Goal: Information Seeking & Learning: Check status

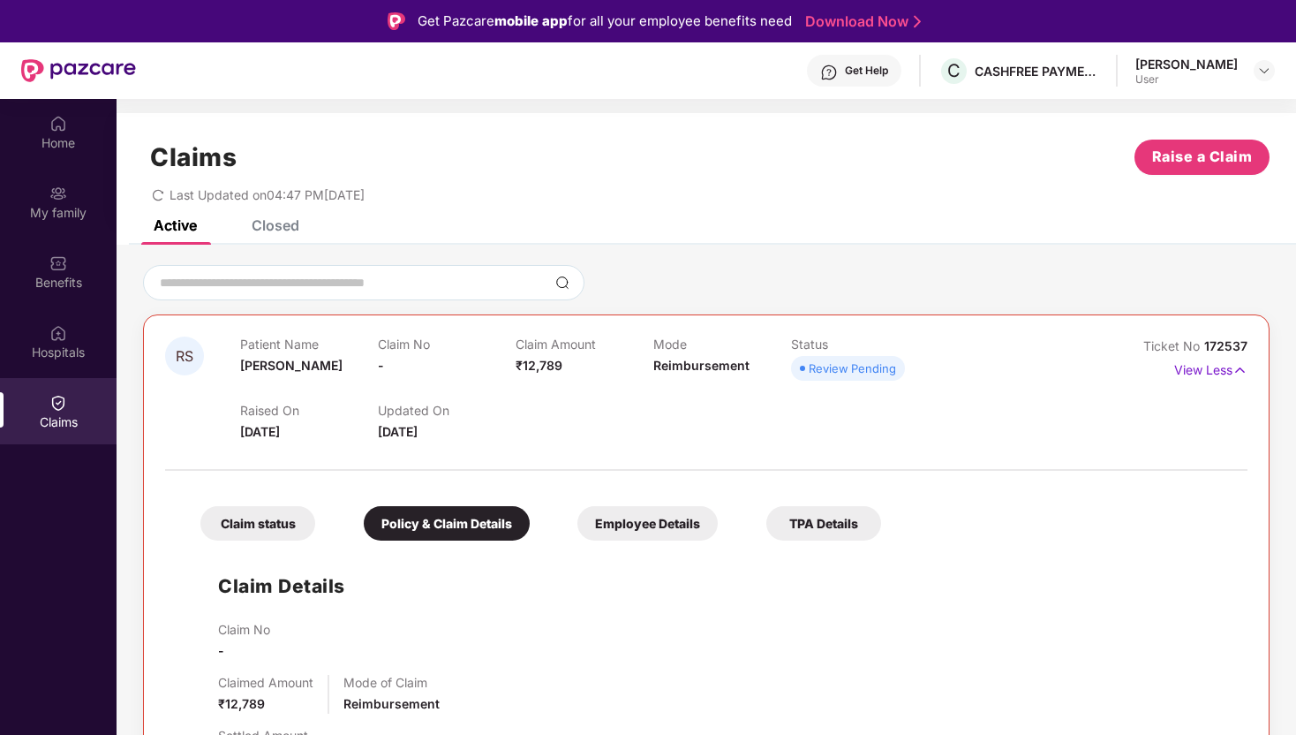
scroll to position [99, 0]
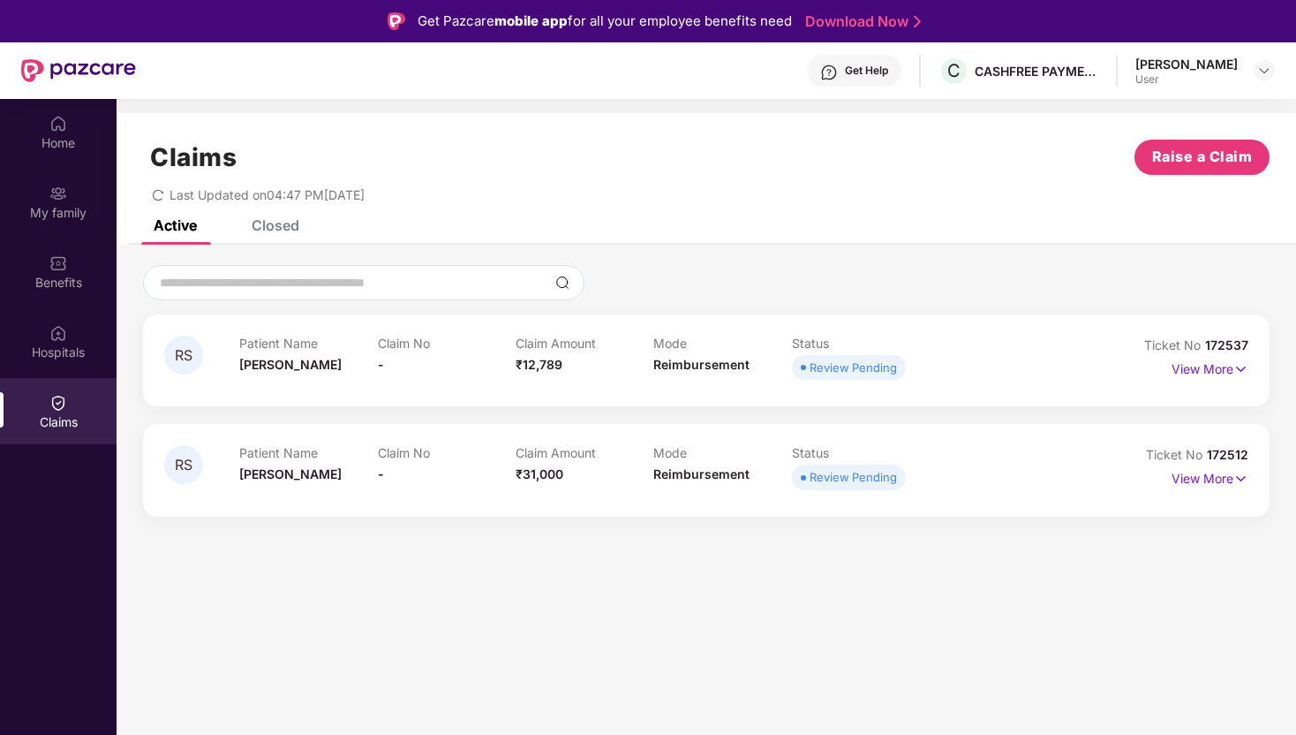
scroll to position [99, 0]
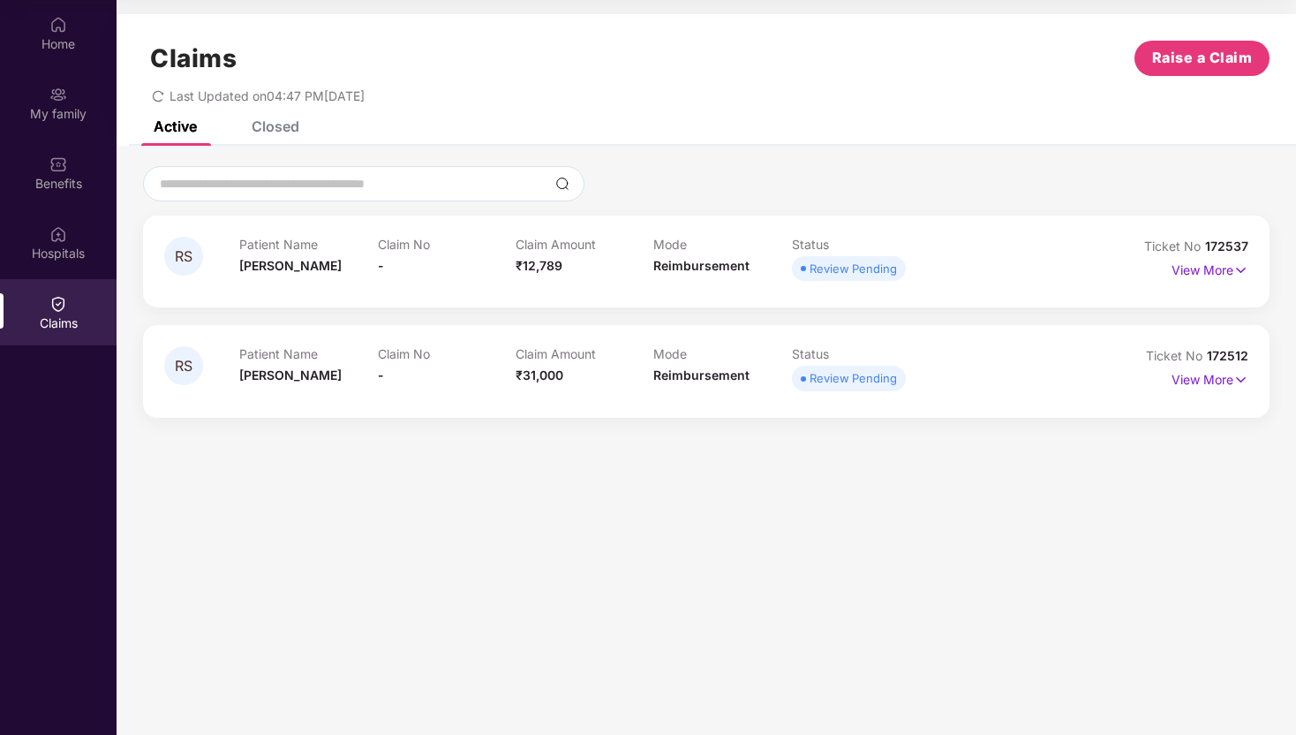
click at [938, 287] on div "RS Patient Name [PERSON_NAME] Claim No - Claim Amount ₹12,789 Mode Reimbursemen…" at bounding box center [706, 261] width 1127 height 92
click at [1205, 269] on p "View More" at bounding box center [1210, 268] width 77 height 24
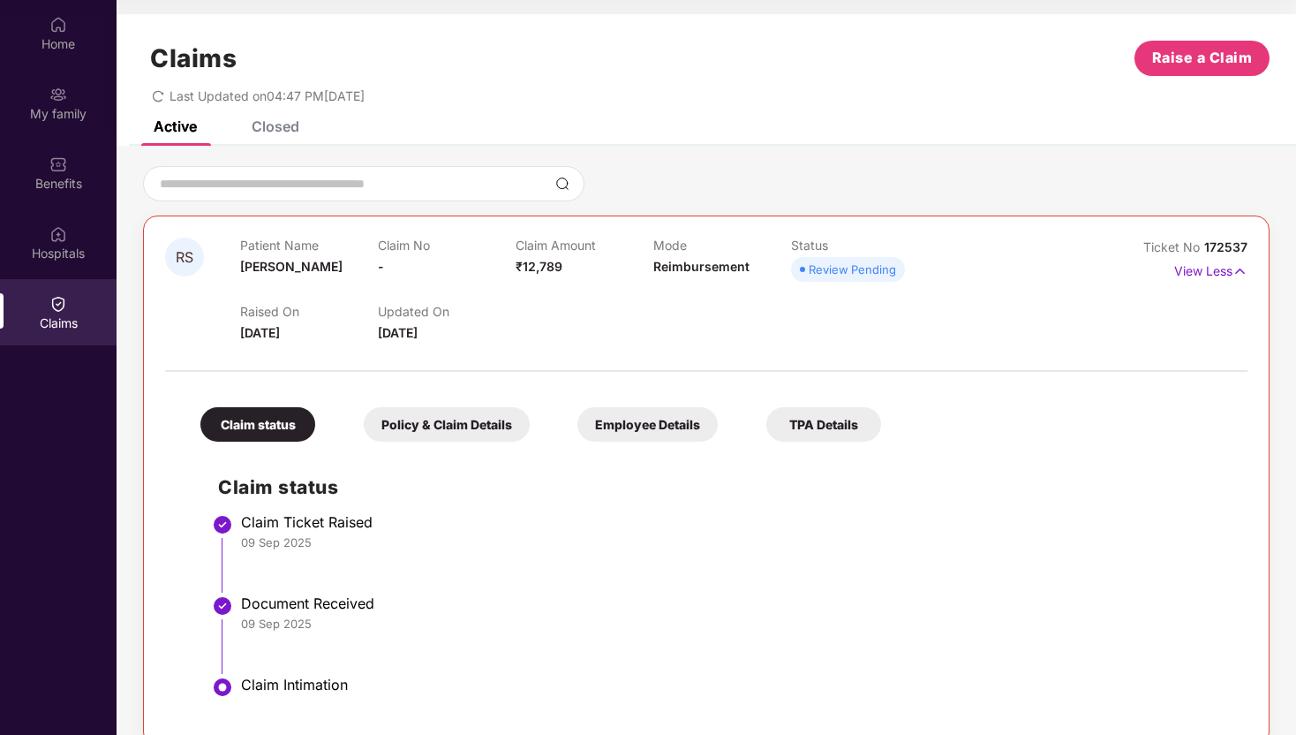
scroll to position [139, 0]
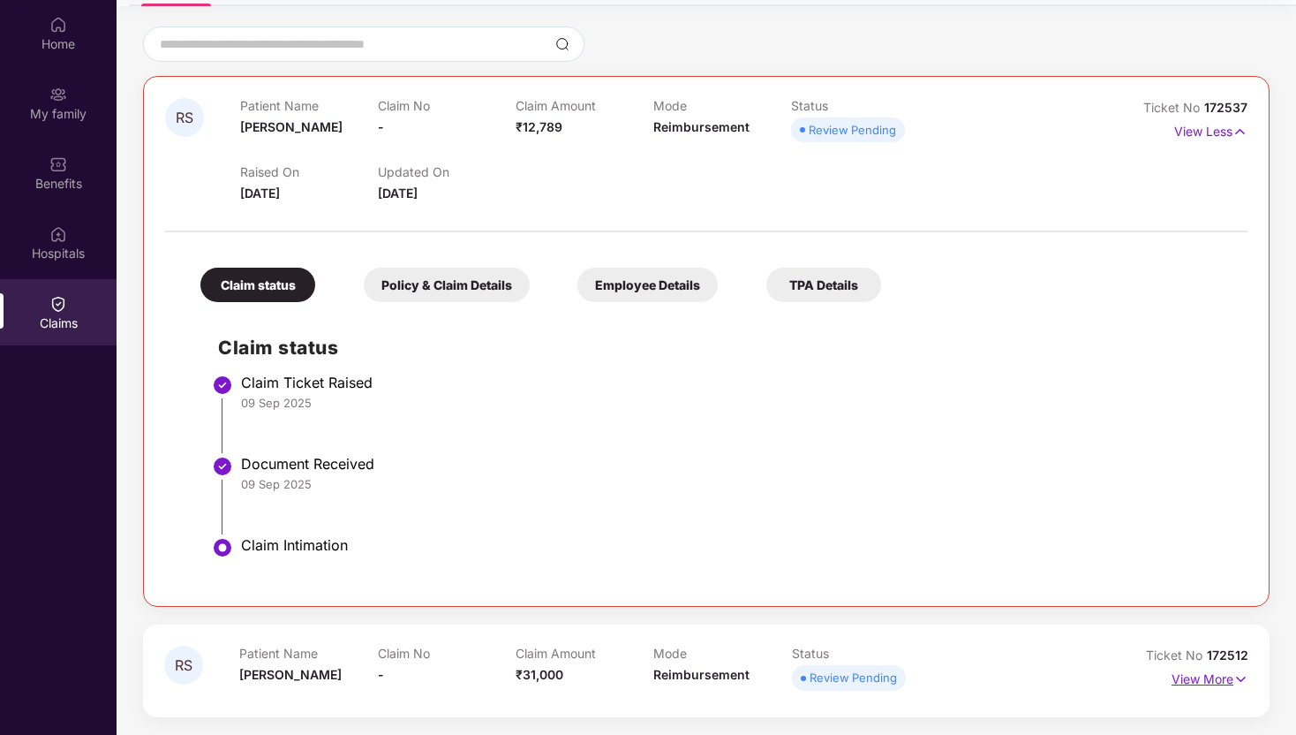
click at [1211, 675] on p "View More" at bounding box center [1210, 677] width 77 height 24
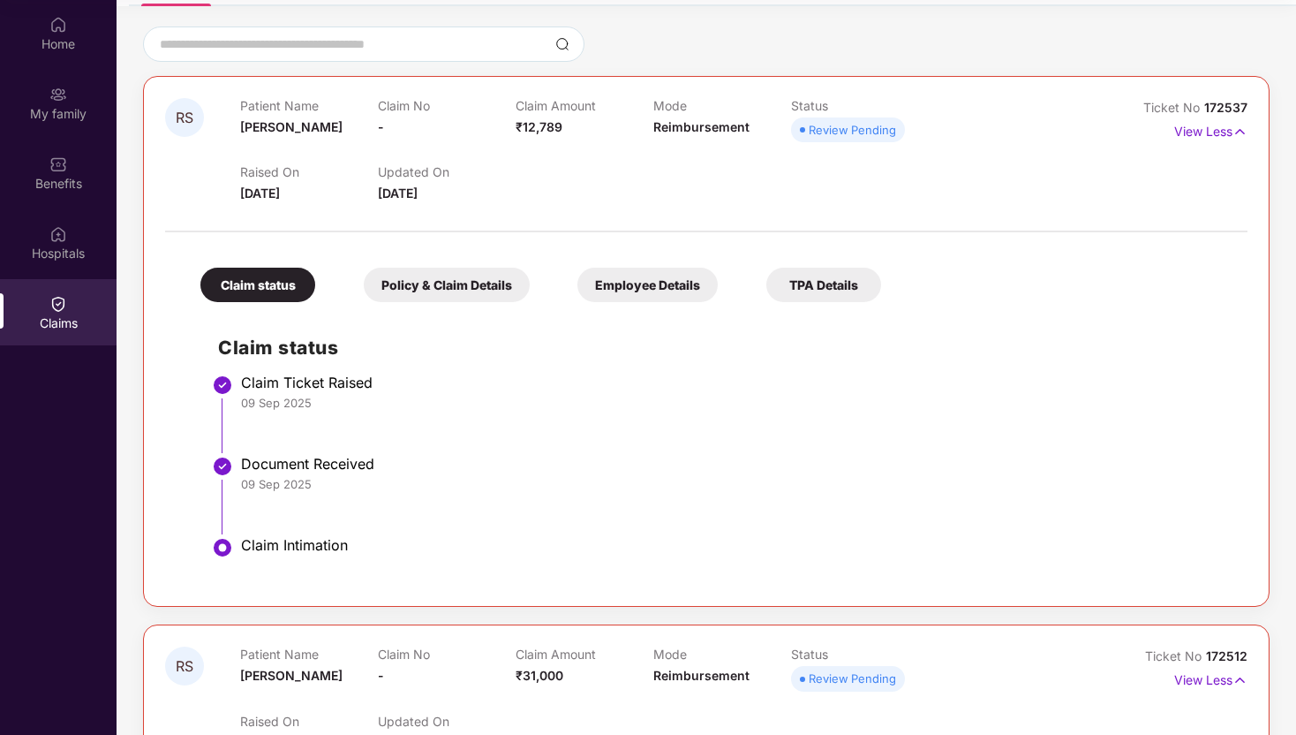
scroll to position [578, 0]
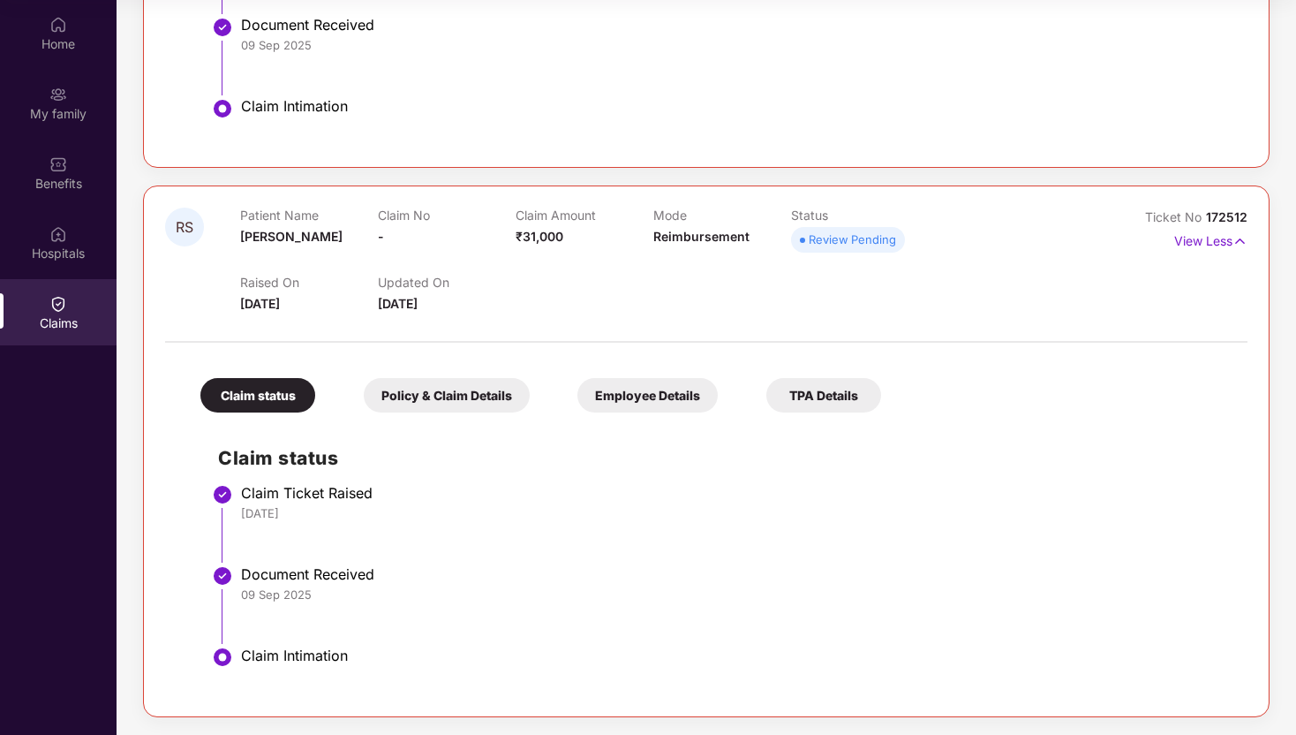
click at [620, 69] on li "Document Received [DATE]" at bounding box center [724, 62] width 1012 height 81
click at [633, 74] on li "Document Received [DATE]" at bounding box center [724, 62] width 1012 height 81
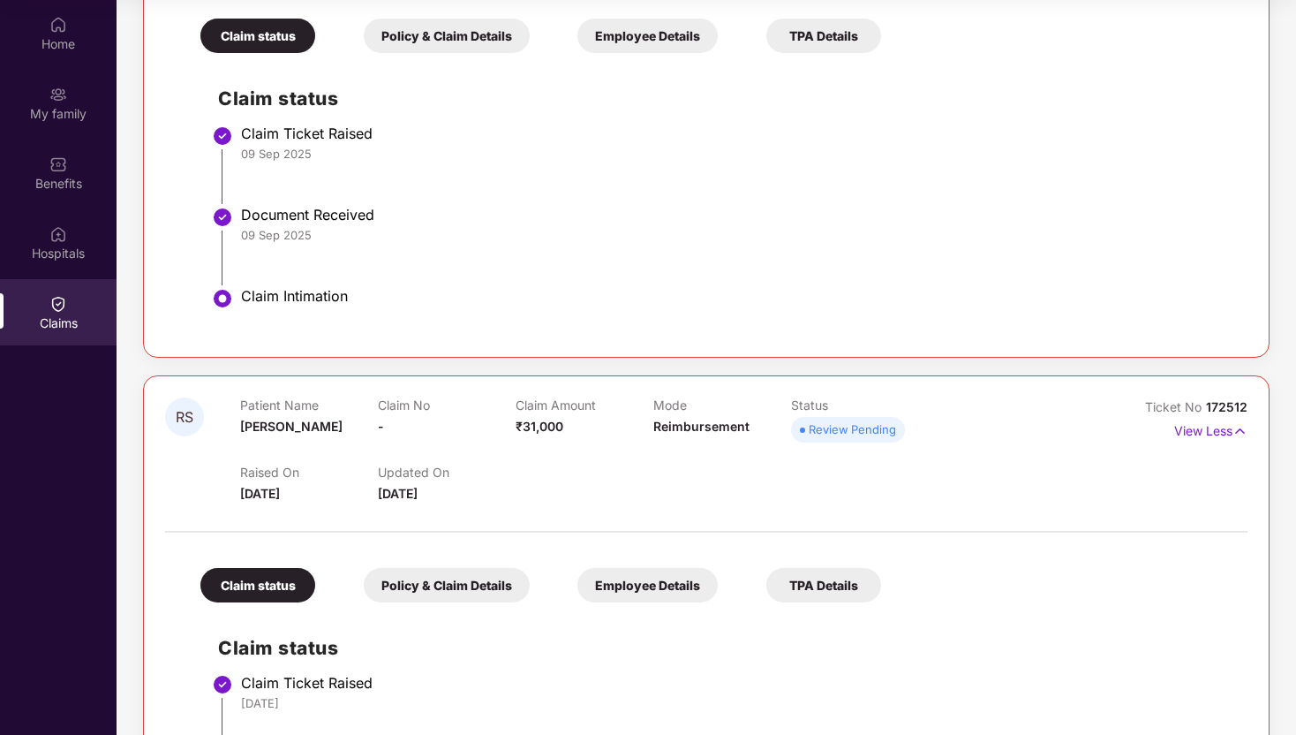
scroll to position [0, 0]
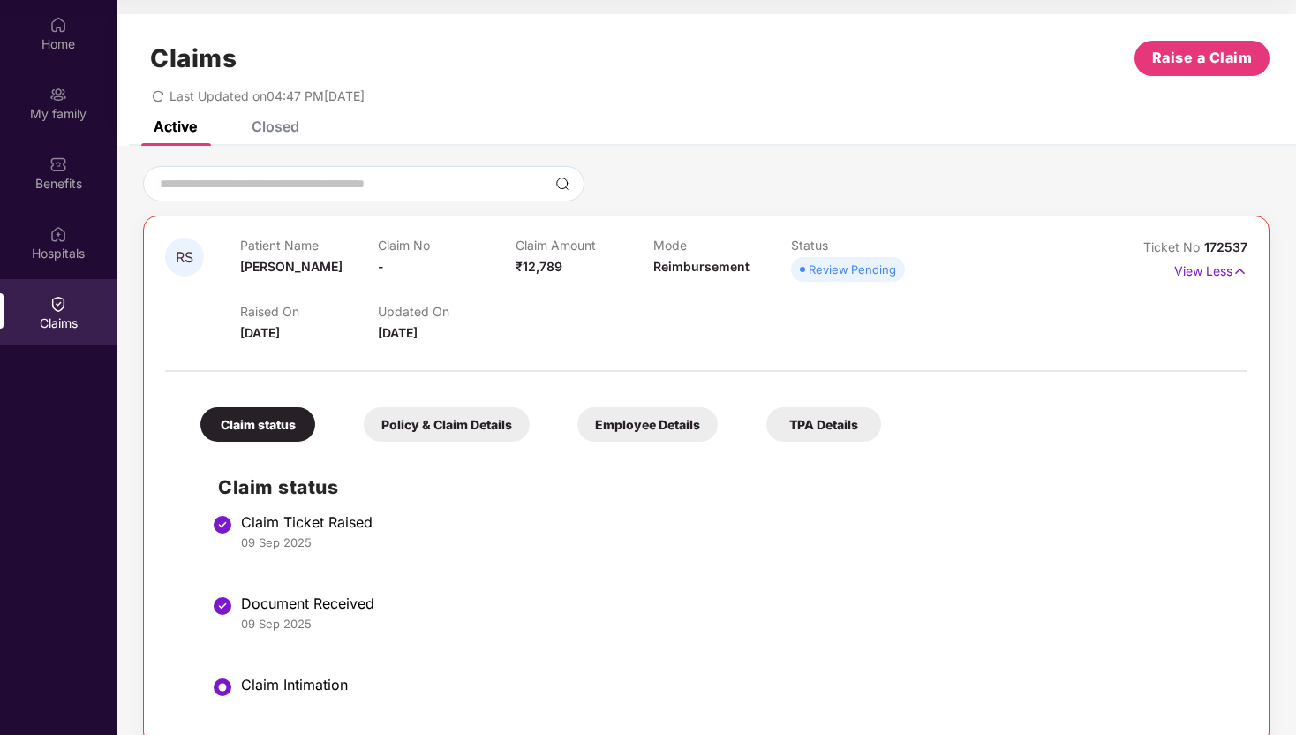
click at [242, 135] on div "Closed" at bounding box center [262, 126] width 74 height 39
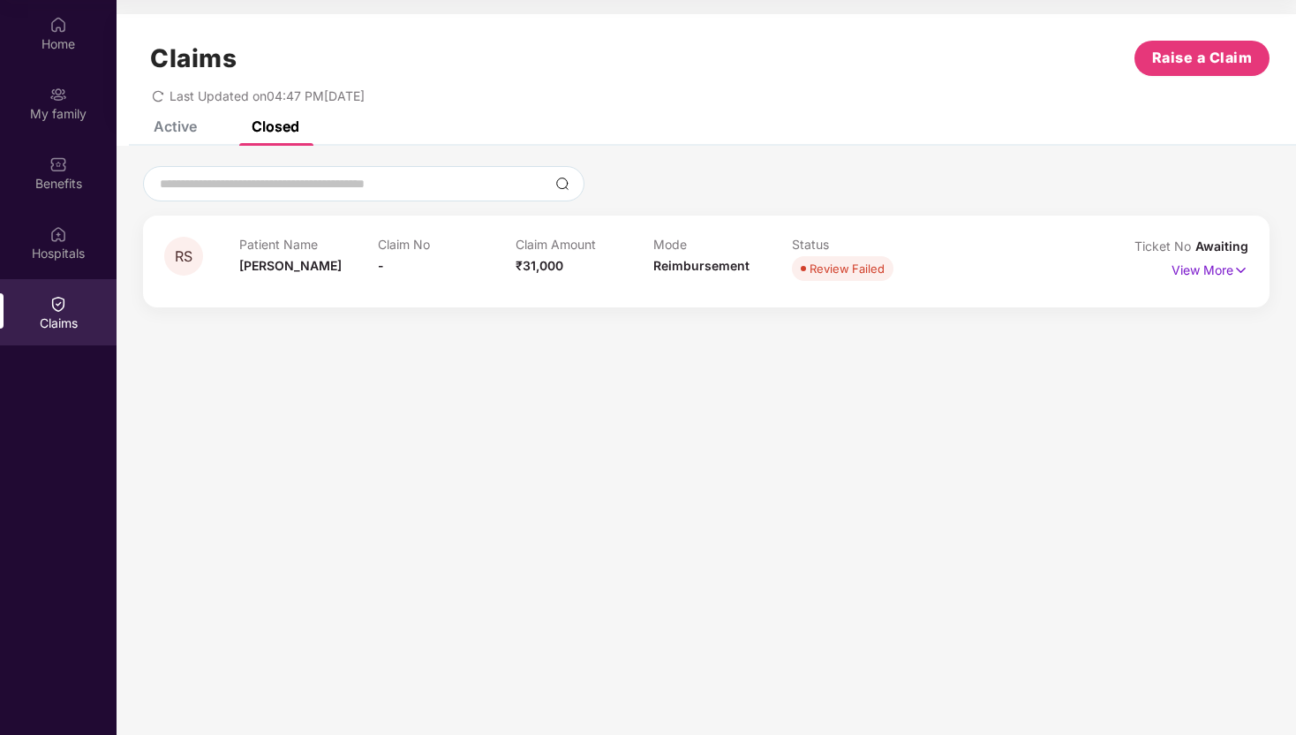
click at [192, 142] on div "Active" at bounding box center [162, 126] width 70 height 39
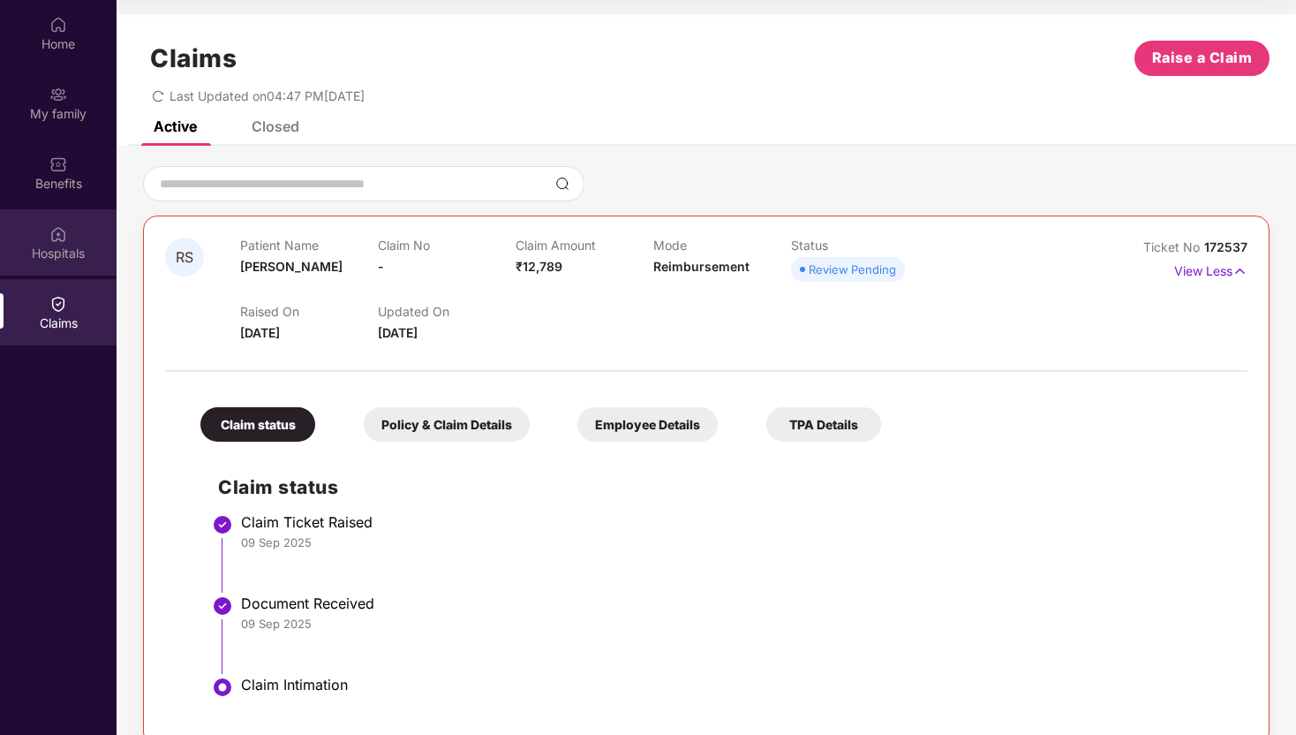
click at [52, 267] on div "Hospitals" at bounding box center [58, 242] width 117 height 66
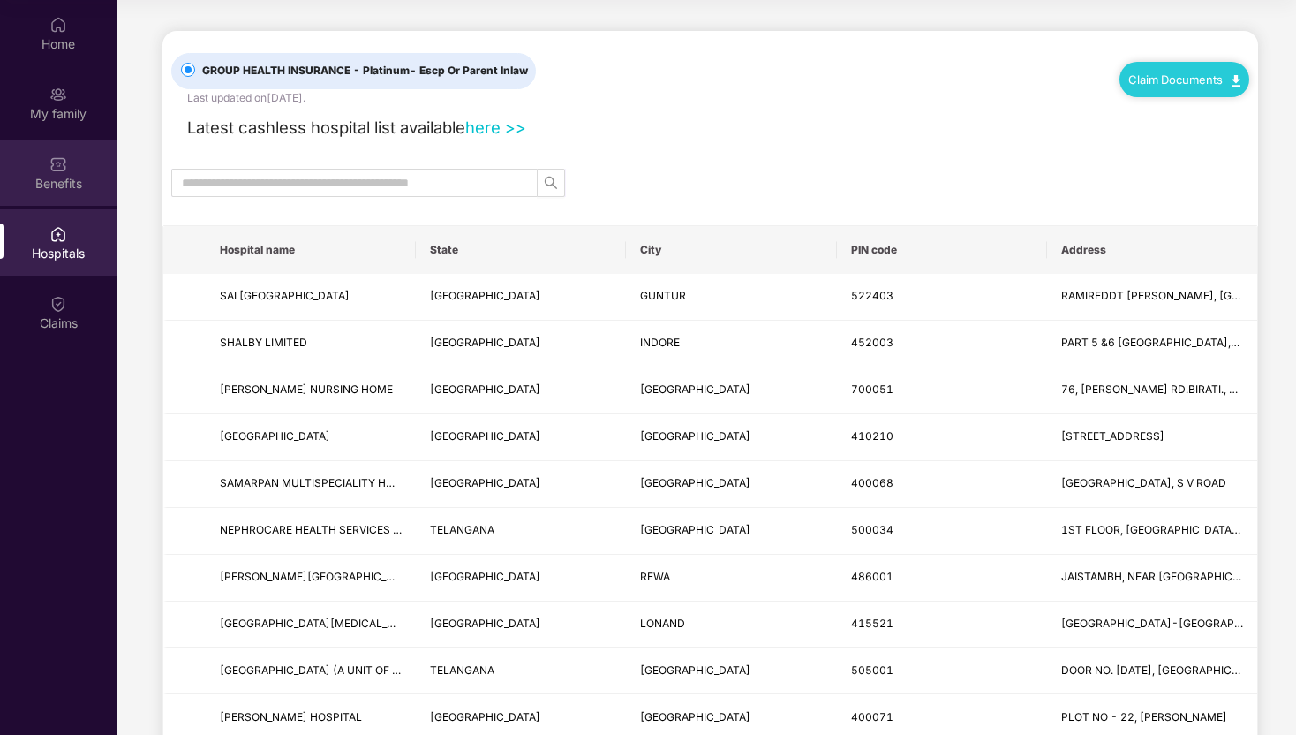
click at [76, 170] on div "Benefits" at bounding box center [58, 172] width 117 height 66
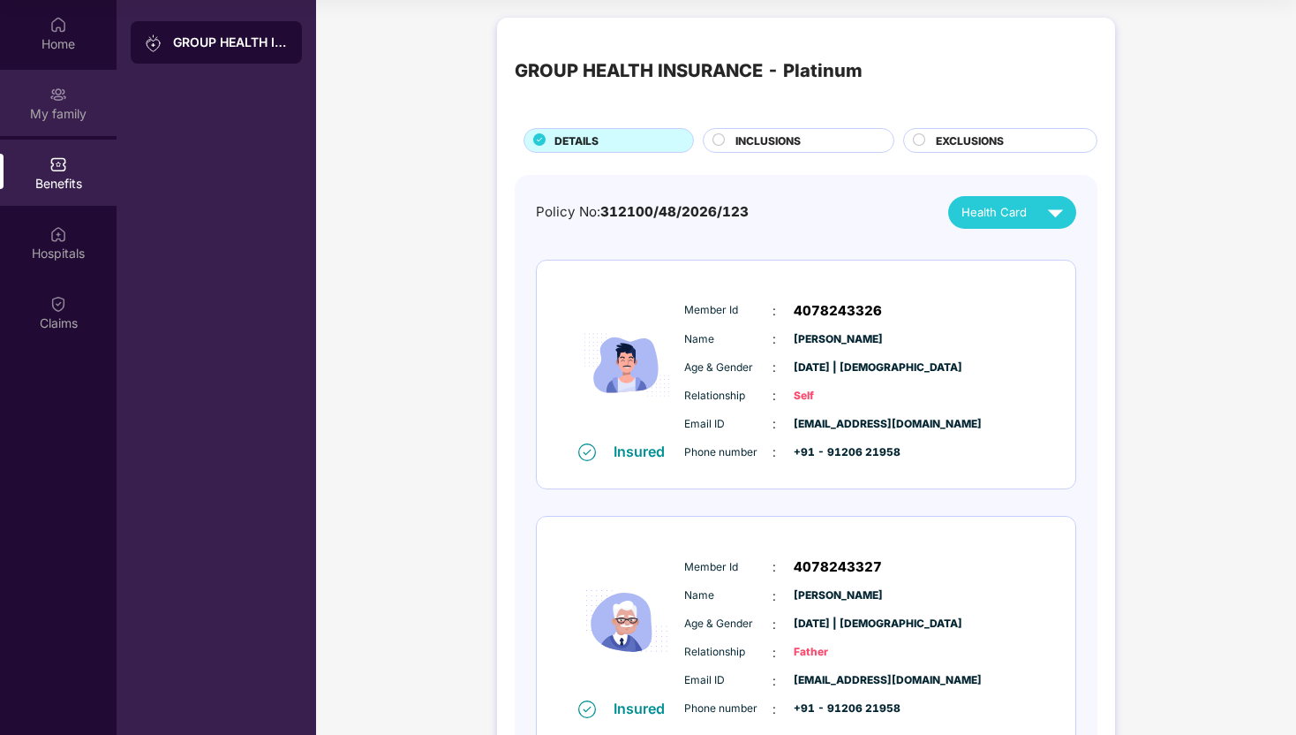
click at [51, 102] on img at bounding box center [58, 95] width 18 height 18
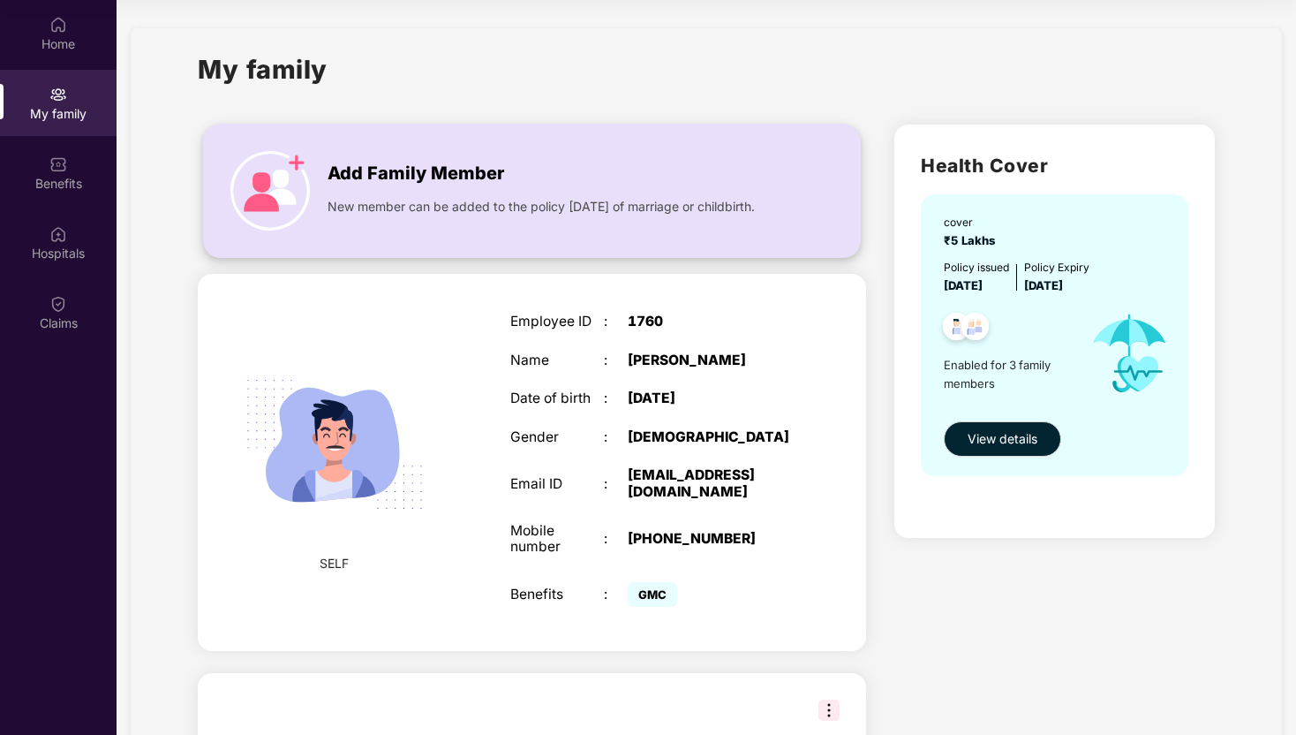
click at [375, 200] on span "New member can be added to the policy within 30 days of marriage or childbirth." at bounding box center [541, 206] width 427 height 19
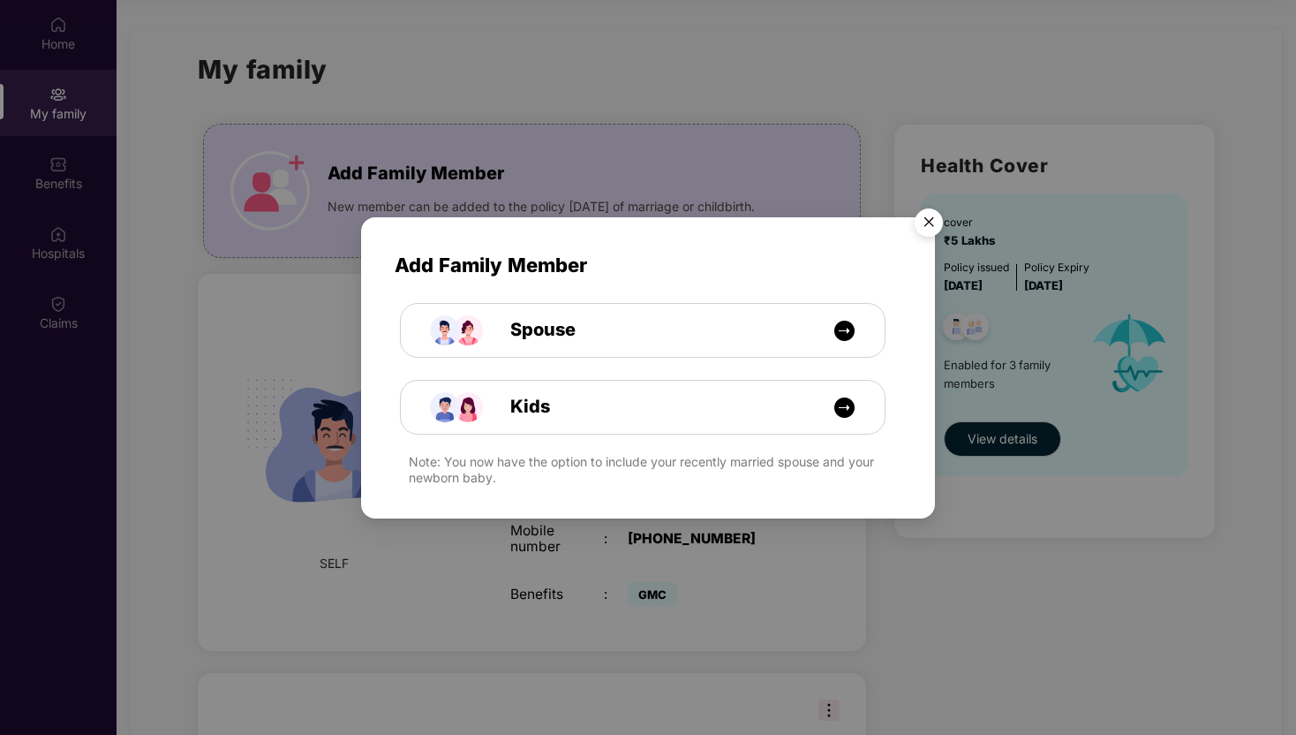
drag, startPoint x: 920, startPoint y: 220, endPoint x: 906, endPoint y: 230, distance: 17.1
click at [920, 220] on img "Close" at bounding box center [928, 224] width 49 height 49
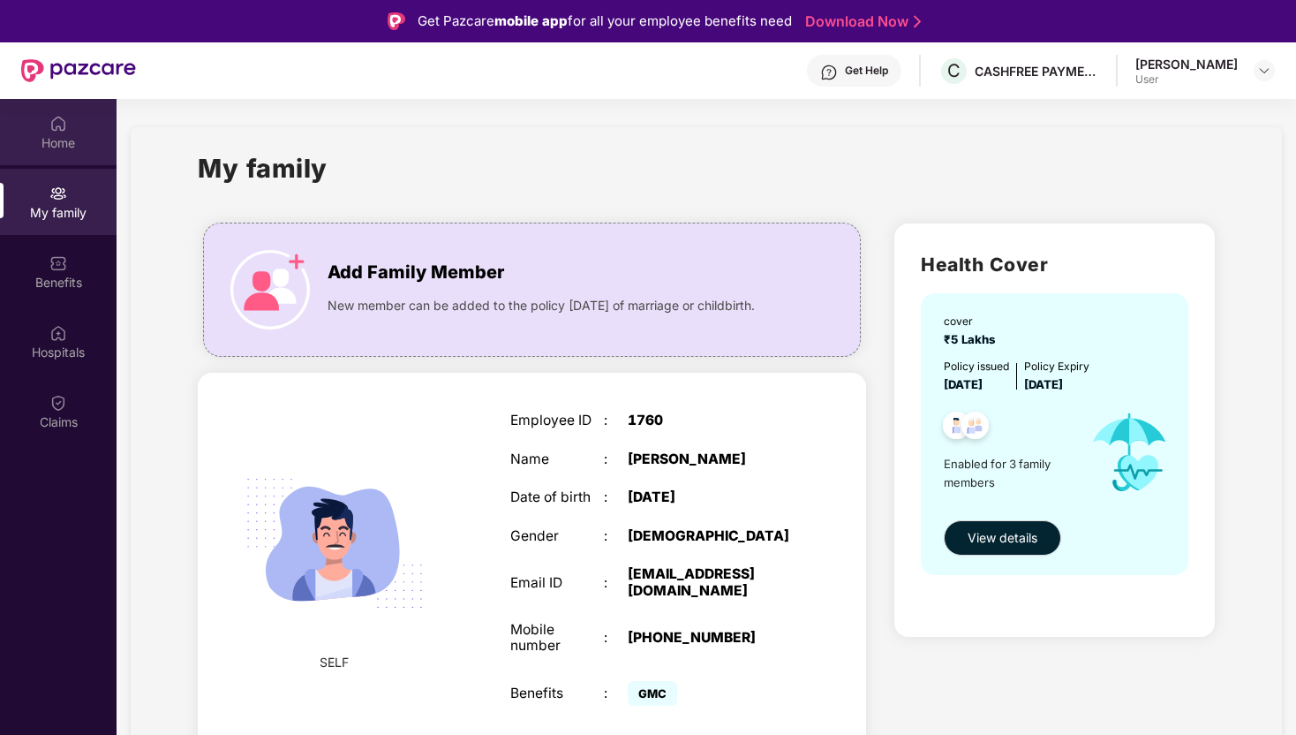
click at [60, 147] on div "Home" at bounding box center [58, 143] width 117 height 18
